Goal: Entertainment & Leisure: Consume media (video, audio)

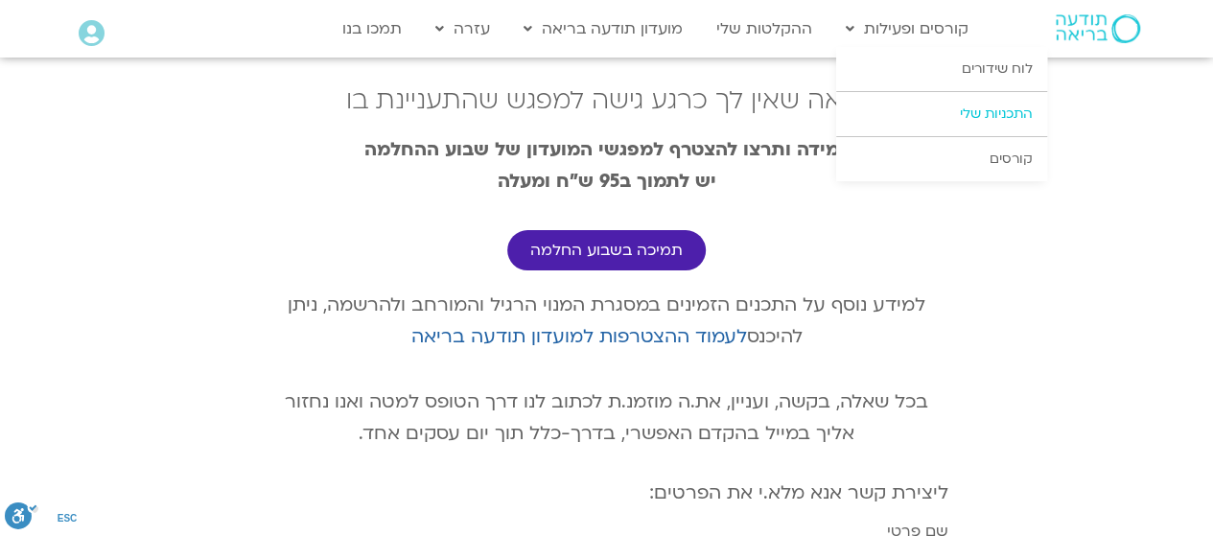
click at [978, 110] on link "התכניות שלי" at bounding box center [941, 114] width 211 height 44
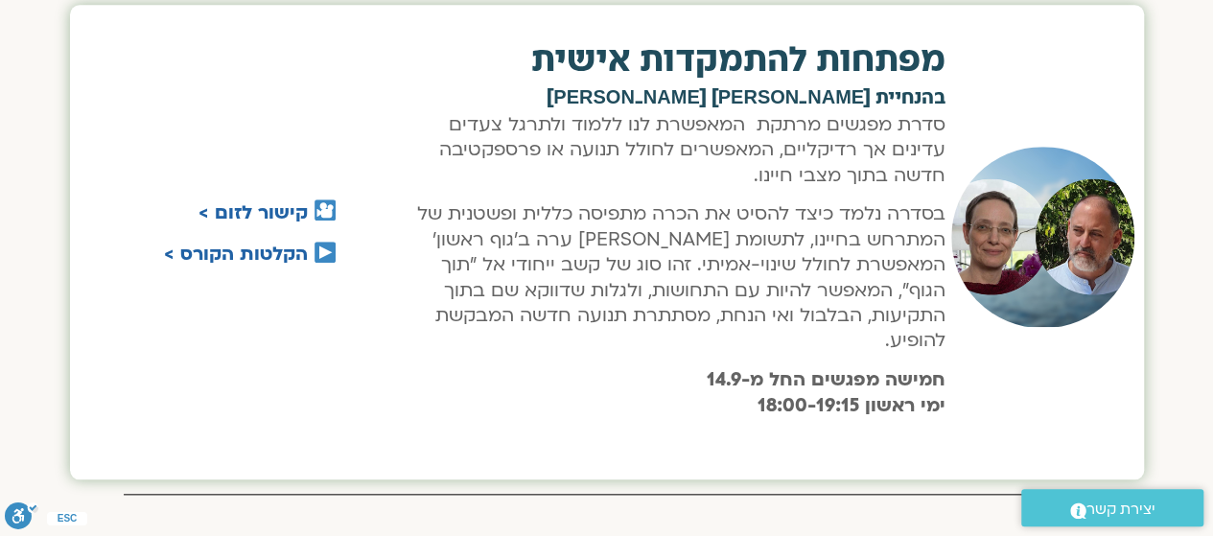
scroll to position [767, 0]
click at [244, 243] on link "הקלטות הקורס >" at bounding box center [236, 253] width 144 height 25
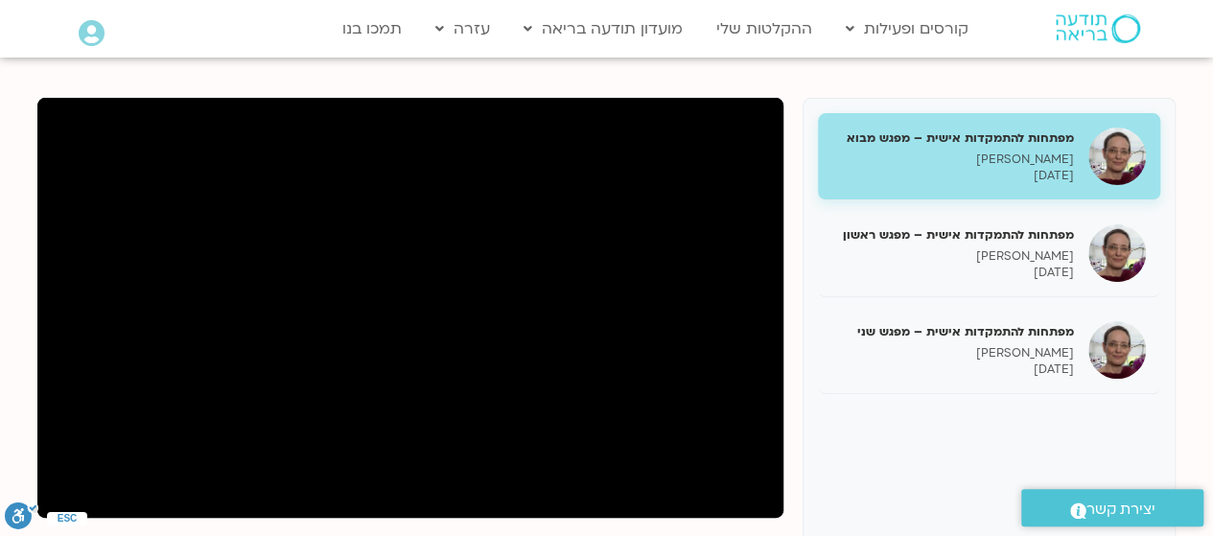
scroll to position [192, 0]
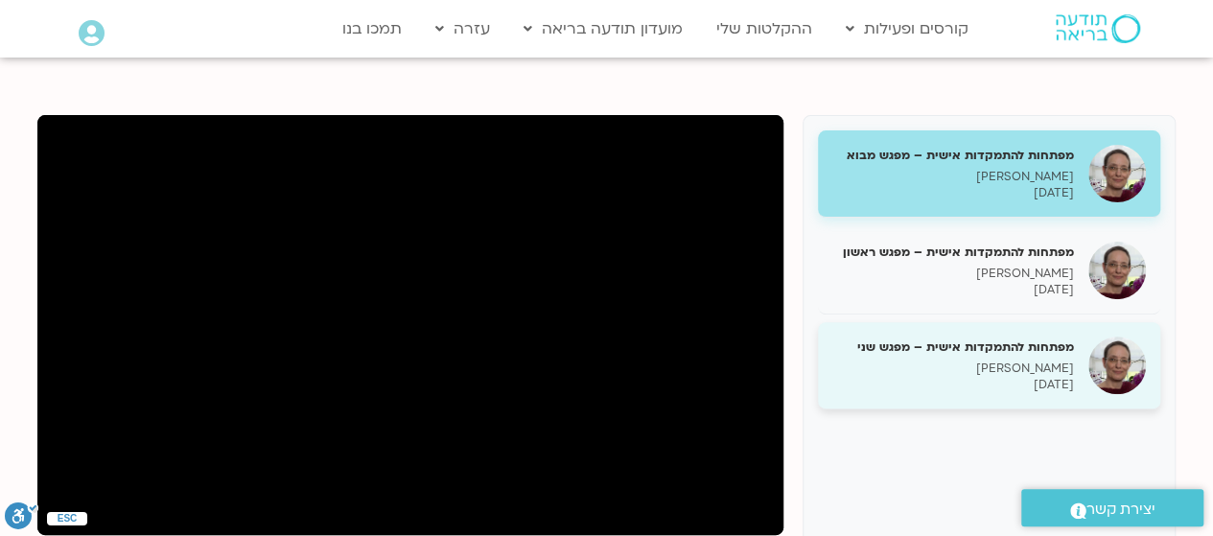
click at [979, 344] on h5 "מפתחות להתמקדות אישית – מפגש שני" at bounding box center [953, 347] width 242 height 17
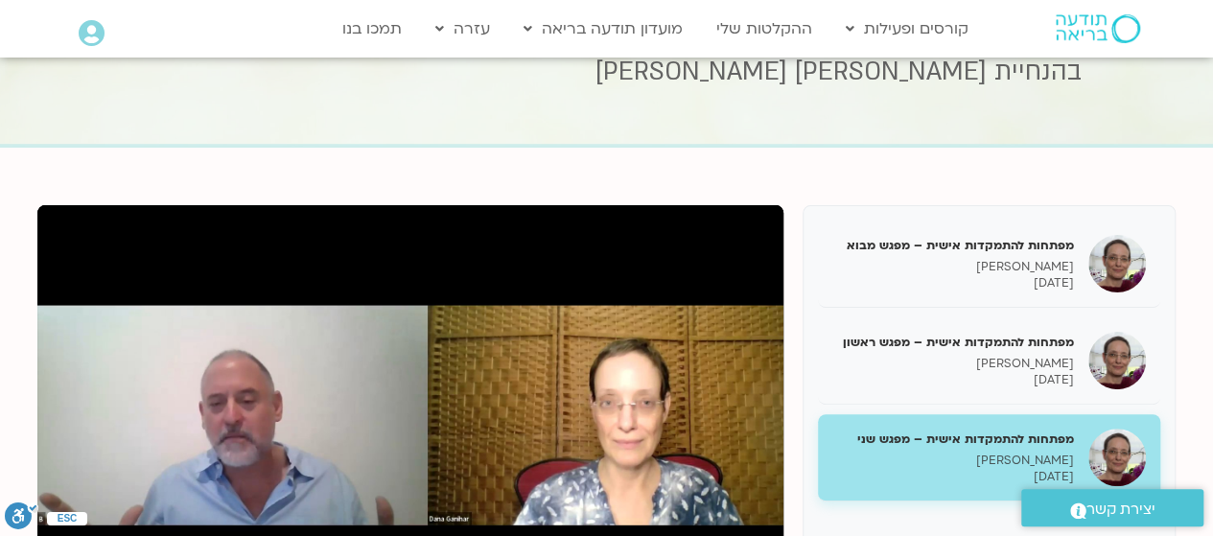
scroll to position [96, 0]
